Goal: Transaction & Acquisition: Book appointment/travel/reservation

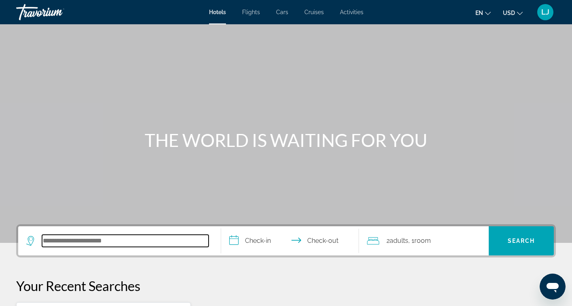
click at [61, 243] on input "Search hotel destination" at bounding box center [125, 240] width 167 height 12
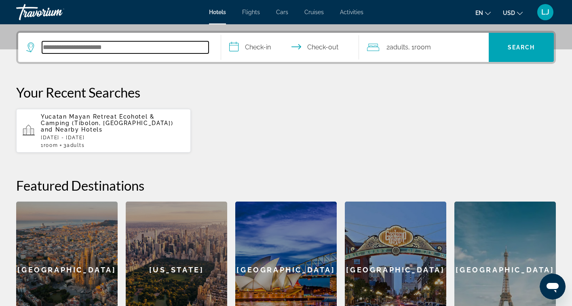
scroll to position [198, 0]
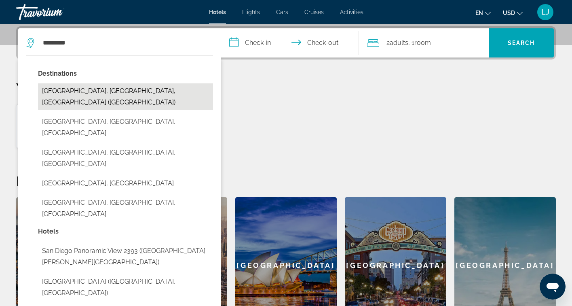
click at [135, 93] on button "[GEOGRAPHIC_DATA], [GEOGRAPHIC_DATA], [GEOGRAPHIC_DATA] ([GEOGRAPHIC_DATA])" at bounding box center [125, 96] width 175 height 27
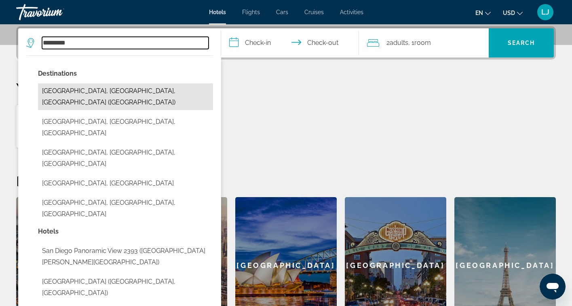
type input "**********"
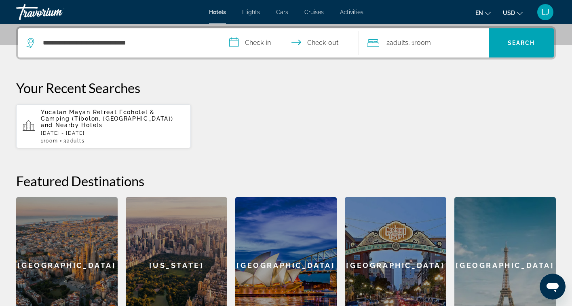
click at [272, 44] on input "**********" at bounding box center [291, 44] width 141 height 32
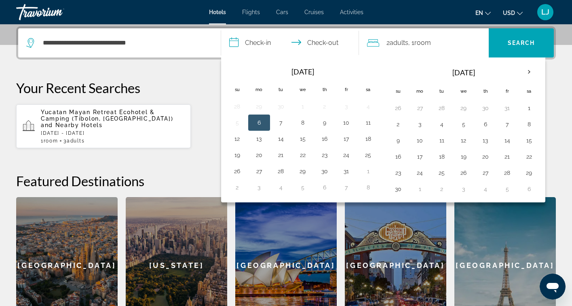
click at [471, 74] on th "[DATE]" at bounding box center [463, 72] width 109 height 19
click at [507, 126] on button "7" at bounding box center [507, 123] width 13 height 11
click at [265, 139] on button "13" at bounding box center [259, 138] width 13 height 11
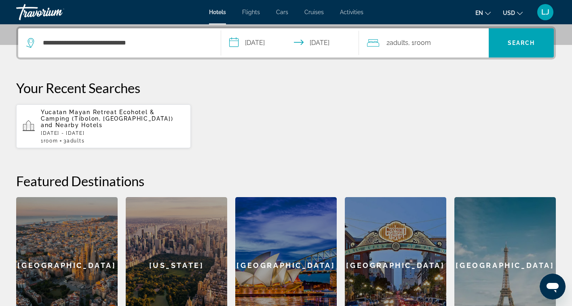
click at [272, 44] on input "**********" at bounding box center [291, 44] width 141 height 32
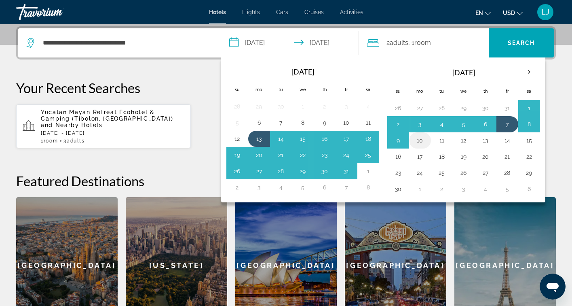
click at [425, 142] on button "10" at bounding box center [420, 140] width 13 height 11
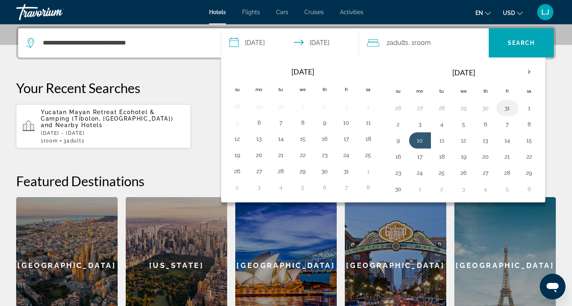
click at [510, 110] on button "31" at bounding box center [507, 107] width 13 height 11
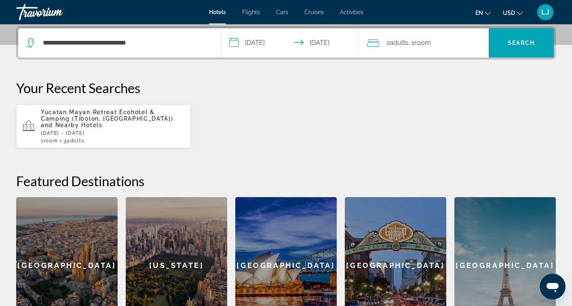
click at [312, 42] on input "**********" at bounding box center [291, 44] width 141 height 32
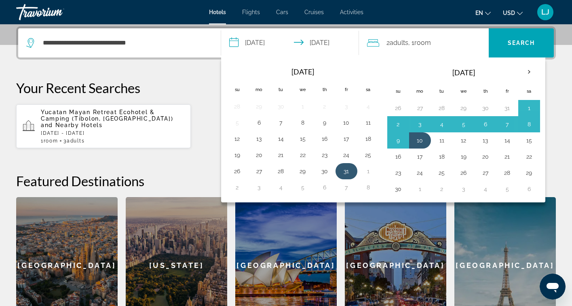
click at [353, 173] on td "31" at bounding box center [347, 171] width 22 height 16
click at [529, 71] on th "Next month" at bounding box center [529, 72] width 22 height 18
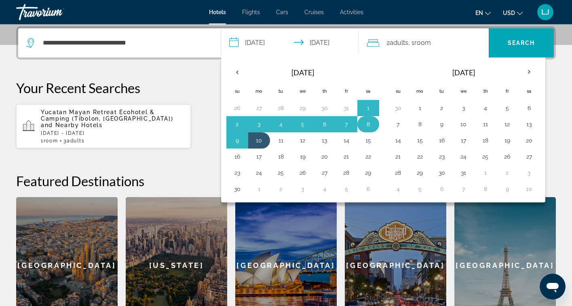
click at [370, 124] on button "8" at bounding box center [368, 123] width 13 height 11
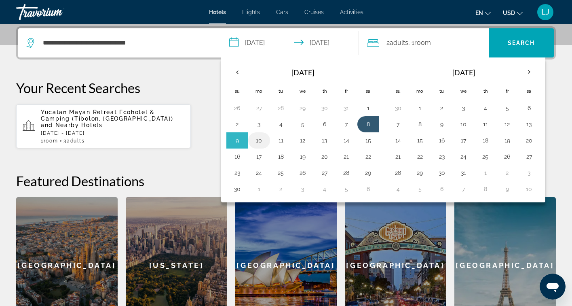
click at [261, 139] on button "10" at bounding box center [259, 140] width 13 height 11
type input "**********"
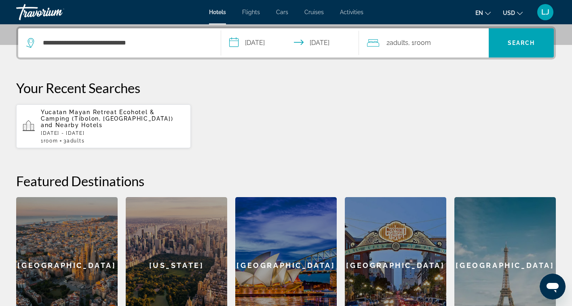
click at [412, 45] on span ", 1 Room rooms" at bounding box center [419, 42] width 23 height 11
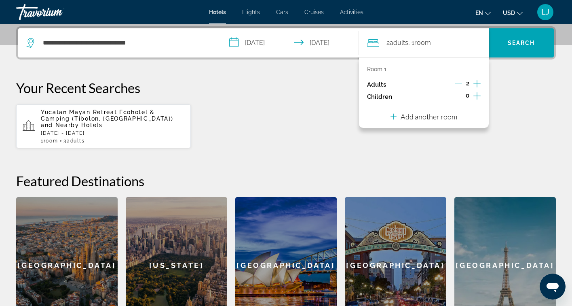
click at [479, 84] on icon "Increment adults" at bounding box center [476, 84] width 7 height 10
click at [471, 97] on div "0" at bounding box center [467, 97] width 26 height 12
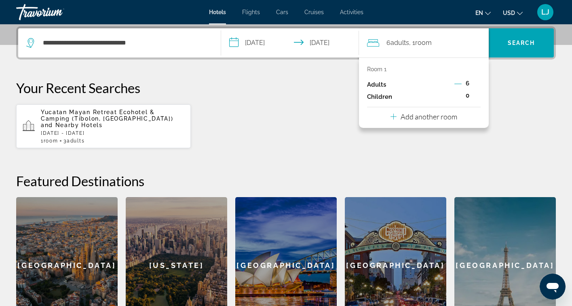
click at [467, 94] on span "0" at bounding box center [468, 95] width 4 height 6
click at [467, 97] on span "0" at bounding box center [468, 95] width 4 height 6
click at [388, 96] on p "Children" at bounding box center [379, 96] width 25 height 7
click at [469, 97] on span "0" at bounding box center [468, 95] width 4 height 6
click at [469, 85] on span "6" at bounding box center [468, 83] width 4 height 6
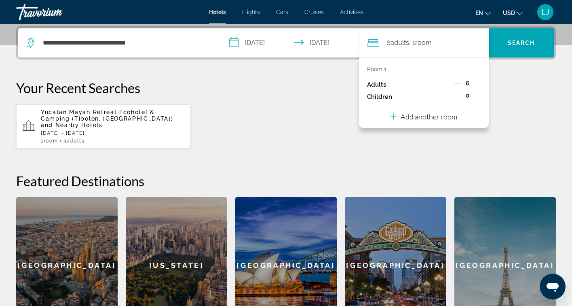
click at [469, 84] on span "6" at bounding box center [468, 83] width 4 height 6
click at [462, 84] on div "6" at bounding box center [467, 84] width 26 height 12
click at [469, 82] on span "6" at bounding box center [468, 83] width 4 height 6
click at [443, 117] on p "Add another room" at bounding box center [429, 116] width 57 height 9
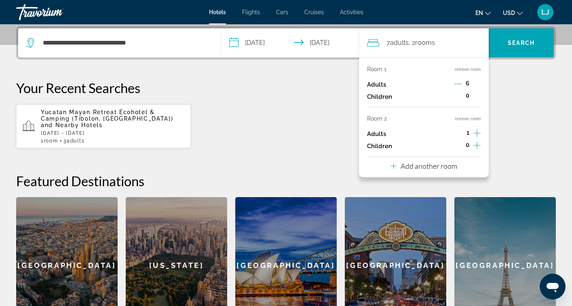
click at [476, 146] on icon "Increment children" at bounding box center [476, 145] width 7 height 10
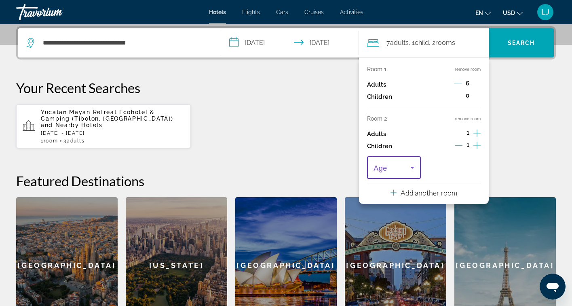
click at [414, 168] on icon "Travelers: 7 adults, 1 child" at bounding box center [412, 168] width 10 height 10
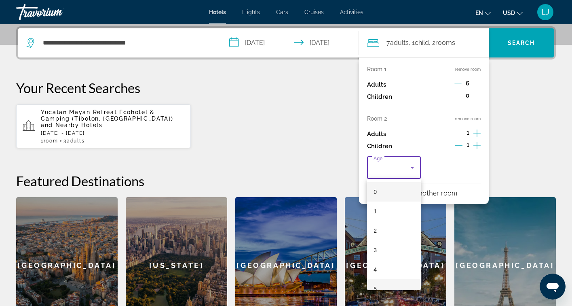
click at [404, 287] on mat-option "5" at bounding box center [394, 288] width 54 height 19
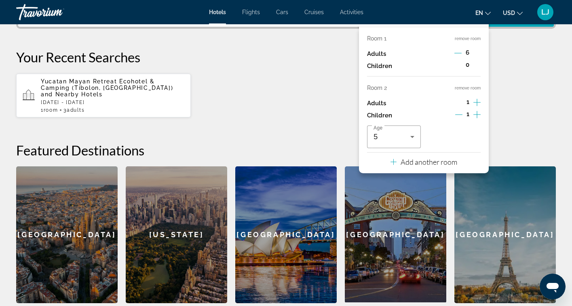
scroll to position [230, 0]
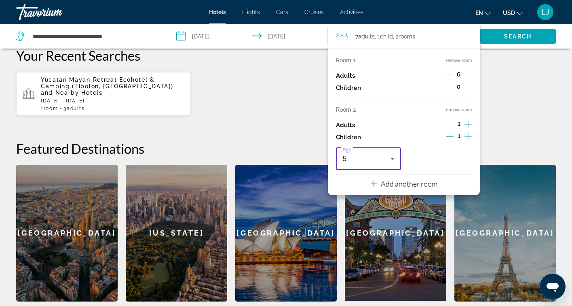
click at [394, 157] on icon "Travelers: 7 adults, 1 child" at bounding box center [393, 159] width 10 height 10
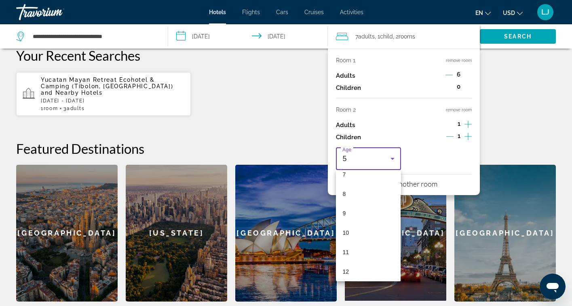
scroll to position [164, 0]
click at [350, 270] on mat-option "13" at bounding box center [368, 271] width 65 height 19
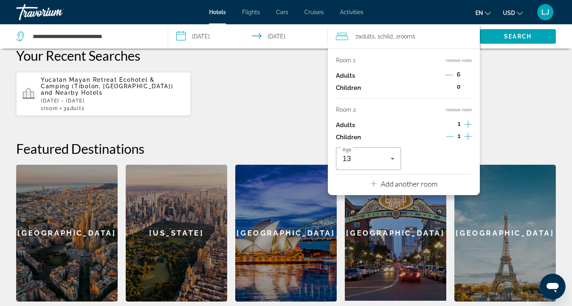
click at [464, 125] on icon "Increment adults" at bounding box center [467, 124] width 7 height 10
click at [457, 74] on span "6" at bounding box center [459, 74] width 4 height 6
click at [454, 74] on div "6" at bounding box center [458, 76] width 26 height 12
click at [452, 76] on icon "Decrement adults" at bounding box center [448, 74] width 7 height 7
click at [452, 76] on icon "Decrement adults" at bounding box center [449, 74] width 7 height 7
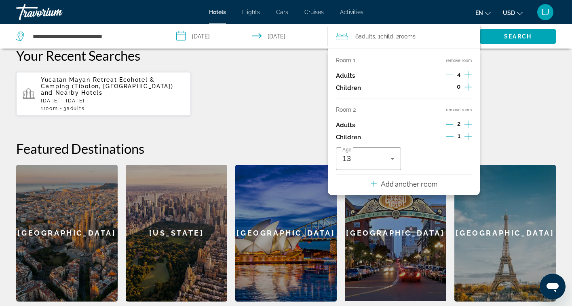
click at [531, 120] on div "**********" at bounding box center [286, 147] width 572 height 307
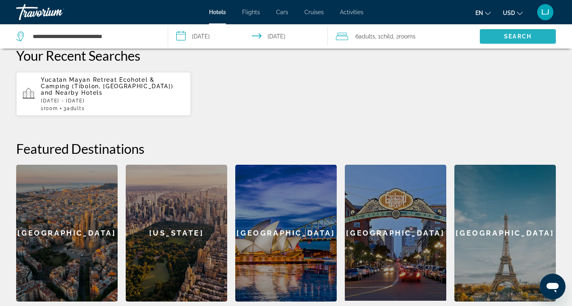
click at [518, 35] on span "Search" at bounding box center [517, 36] width 27 height 6
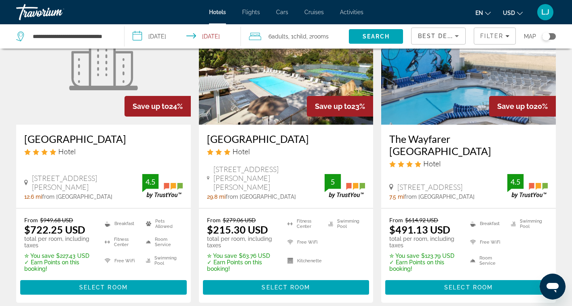
scroll to position [420, 0]
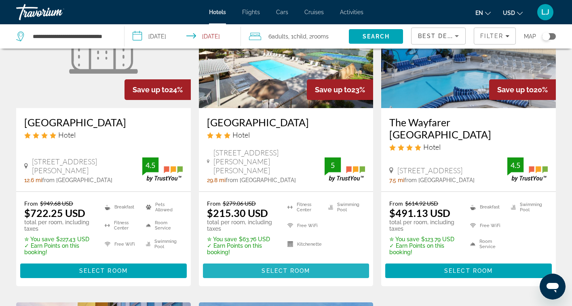
click at [294, 267] on span "Select Room" at bounding box center [286, 270] width 49 height 6
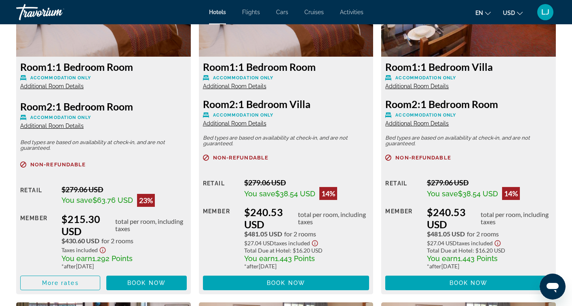
scroll to position [1164, 0]
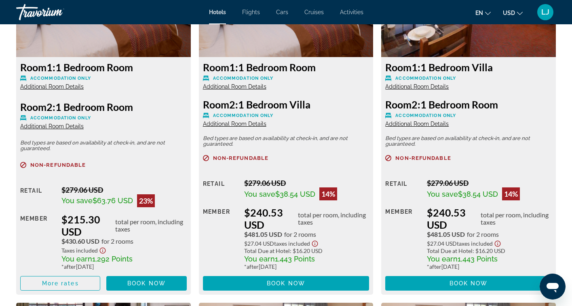
click at [103, 247] on icon "Show Taxes and Fees disclaimer" at bounding box center [103, 250] width 10 height 7
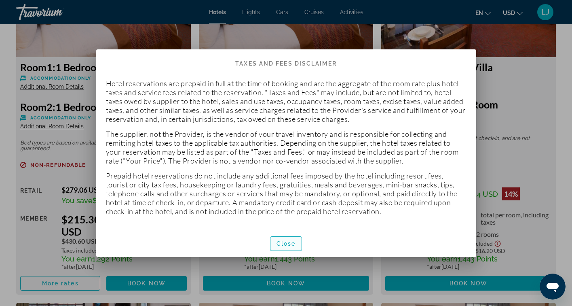
click at [277, 244] on span "Close" at bounding box center [285, 243] width 19 height 6
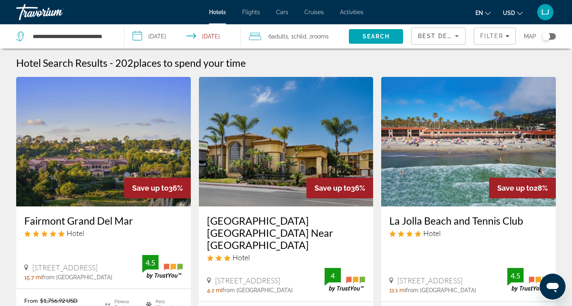
click at [196, 34] on input "**********" at bounding box center [185, 37] width 120 height 27
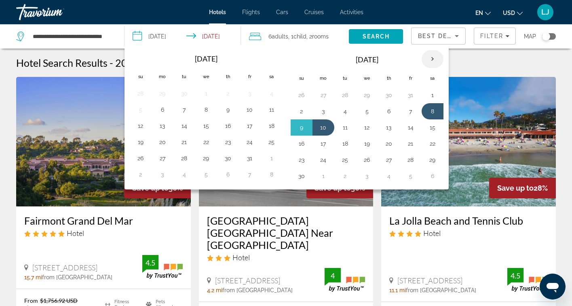
click at [433, 58] on th "Next month" at bounding box center [433, 59] width 22 height 18
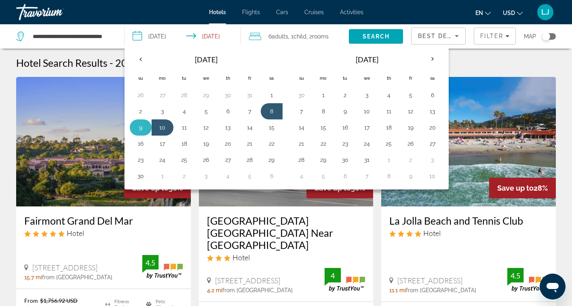
click at [144, 128] on button "9" at bounding box center [140, 127] width 13 height 11
click at [273, 112] on button "8" at bounding box center [271, 111] width 13 height 11
type input "**********"
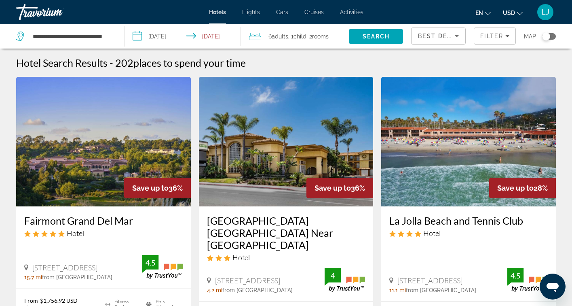
click at [190, 36] on input "**********" at bounding box center [185, 37] width 120 height 27
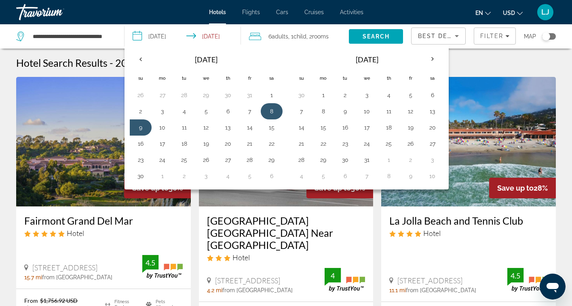
click at [277, 108] on button "8" at bounding box center [271, 111] width 13 height 11
click at [146, 127] on button "9" at bounding box center [140, 127] width 13 height 11
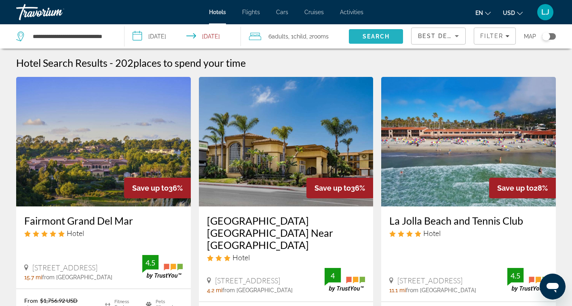
click at [369, 37] on span "Search" at bounding box center [376, 36] width 27 height 6
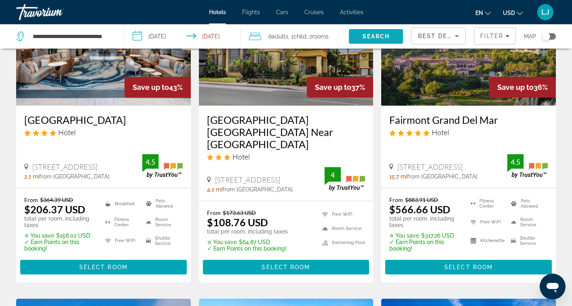
scroll to position [129, 0]
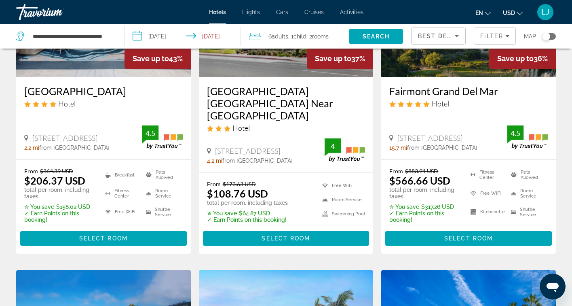
click at [285, 36] on span "Adults" at bounding box center [280, 36] width 17 height 6
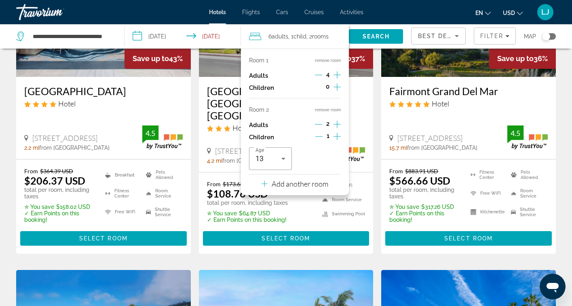
click at [370, 112] on div "[GEOGRAPHIC_DATA] [GEOGRAPHIC_DATA] Near [GEOGRAPHIC_DATA] Hotel [STREET_ADDRES…" at bounding box center [286, 124] width 175 height 95
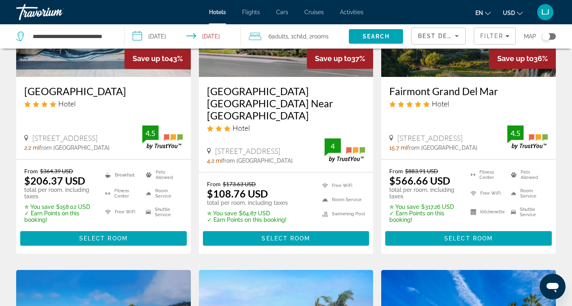
click at [319, 36] on span "rooms" at bounding box center [320, 36] width 17 height 6
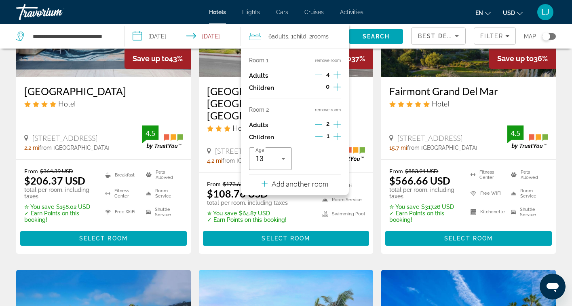
click at [304, 186] on p "Add another room" at bounding box center [300, 183] width 57 height 9
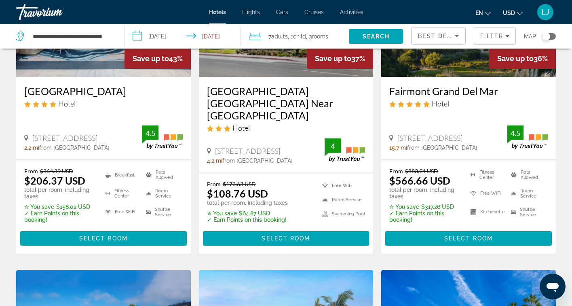
click at [324, 38] on span "rooms" at bounding box center [320, 36] width 17 height 6
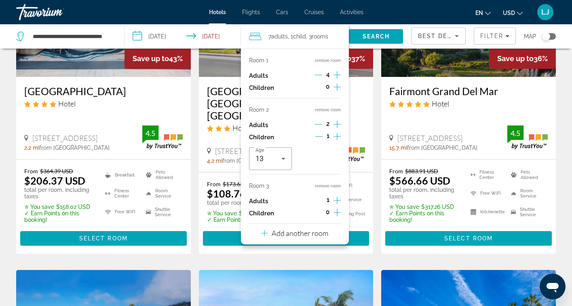
click at [331, 200] on div "1" at bounding box center [327, 201] width 25 height 12
click at [335, 201] on icon "Increment adults" at bounding box center [336, 200] width 7 height 10
click at [319, 199] on icon "Decrement adults" at bounding box center [318, 199] width 7 height 7
click at [329, 187] on button "remove room" at bounding box center [328, 185] width 26 height 5
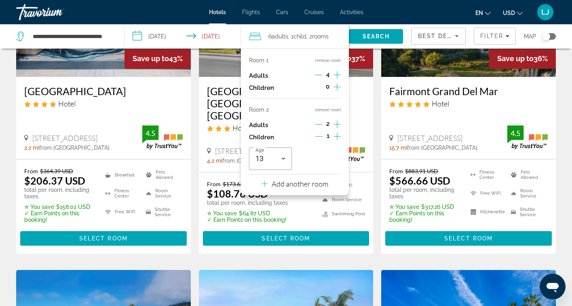
click at [329, 110] on button "remove room" at bounding box center [328, 109] width 26 height 5
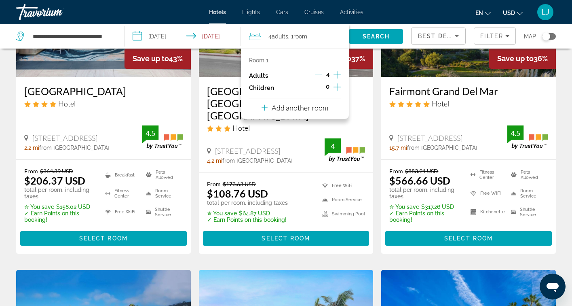
click at [338, 75] on icon "Increment adults" at bounding box center [336, 75] width 7 height 10
click at [319, 74] on icon "Decrement adults" at bounding box center [318, 74] width 7 height 7
click at [367, 35] on span "Search" at bounding box center [376, 36] width 27 height 6
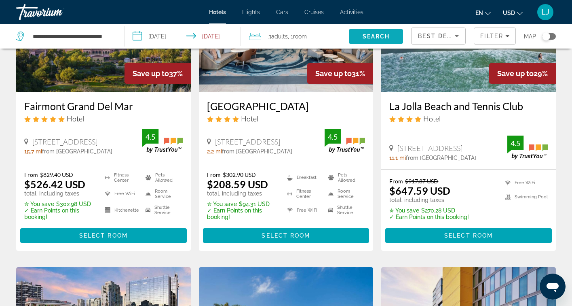
scroll to position [129, 0]
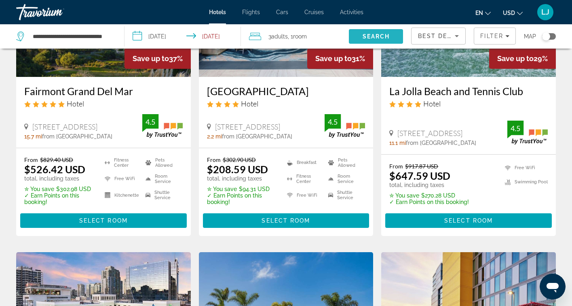
click at [367, 35] on span "Search" at bounding box center [376, 36] width 27 height 6
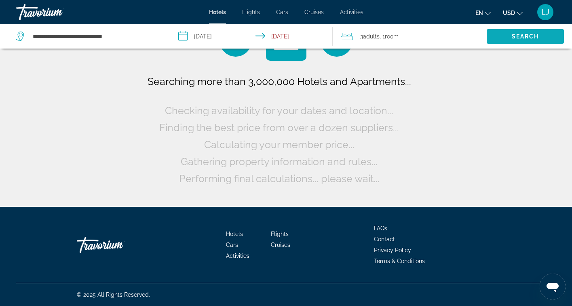
click at [367, 35] on span "Adults" at bounding box center [371, 36] width 17 height 6
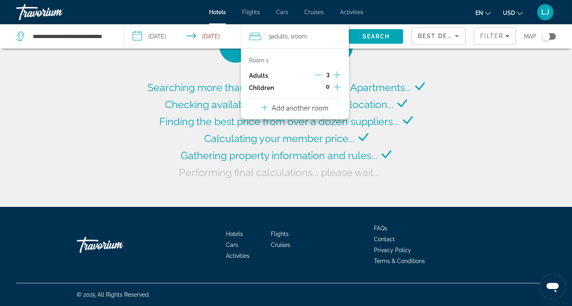
click at [422, 161] on div "Searching more than 3,000,000 Hotels and Apartments... Checking availability fo…" at bounding box center [286, 130] width 281 height 102
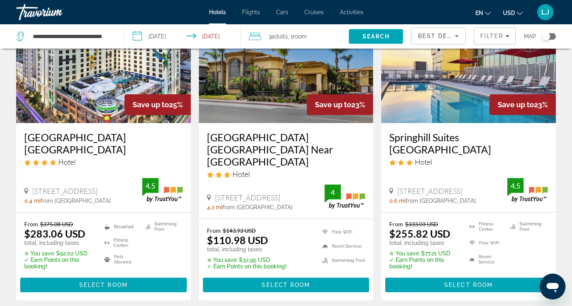
scroll to position [372, 0]
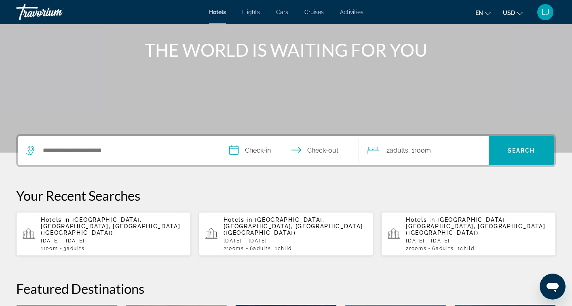
scroll to position [97, 0]
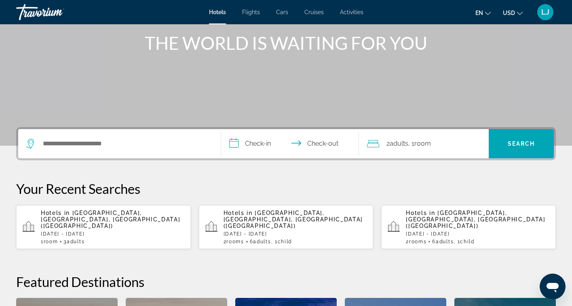
click at [122, 231] on p "Sat, 08 Nov - Sun, 09 Nov" at bounding box center [113, 234] width 144 height 6
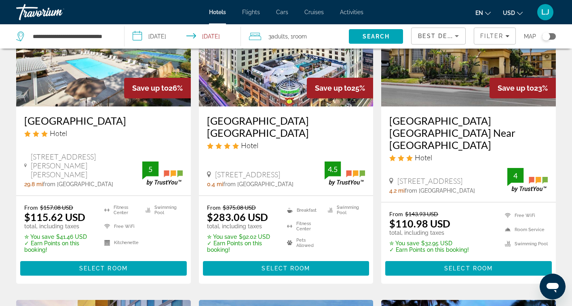
scroll to position [420, 0]
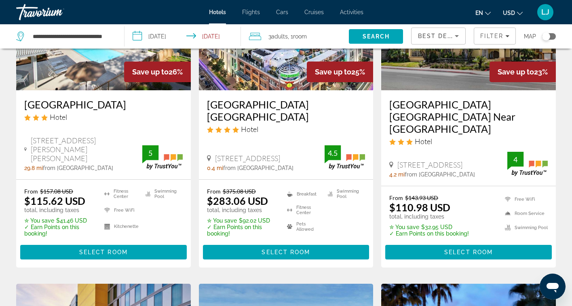
click at [292, 36] on span ", 1 Room rooms" at bounding box center [297, 36] width 19 height 11
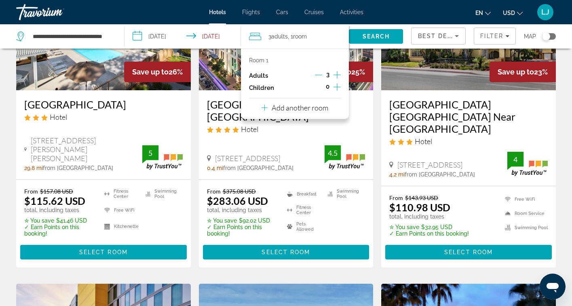
click at [337, 74] on icon "Increment adults" at bounding box center [336, 75] width 7 height 10
click at [373, 35] on span "Search" at bounding box center [376, 36] width 27 height 6
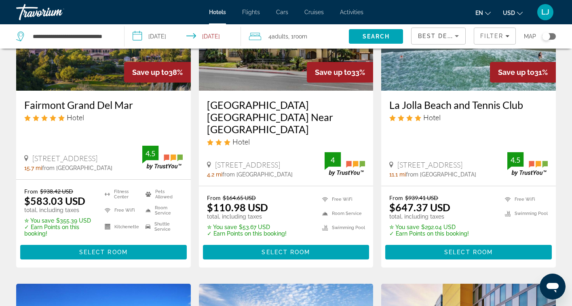
scroll to position [113, 0]
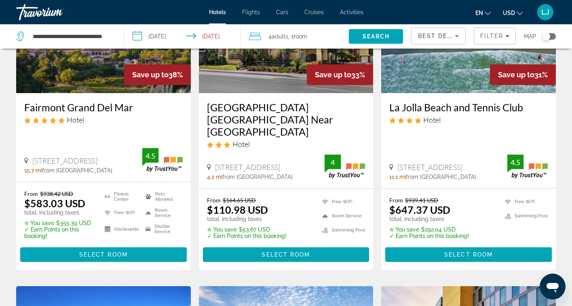
click at [542, 11] on span "LJ" at bounding box center [545, 12] width 8 height 8
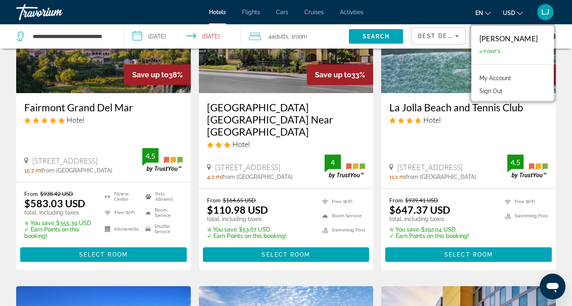
click at [484, 89] on button "Sign Out" at bounding box center [490, 91] width 31 height 11
